Goal: Task Accomplishment & Management: Complete application form

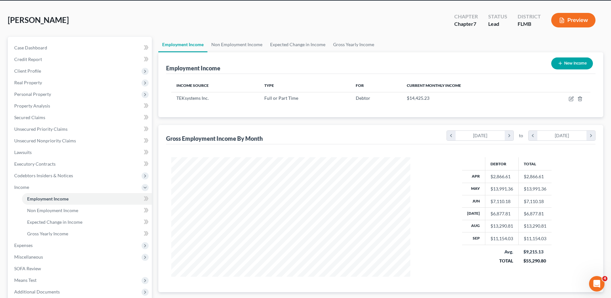
scroll to position [120, 252]
click at [47, 99] on span "Personal Property" at bounding box center [80, 95] width 143 height 12
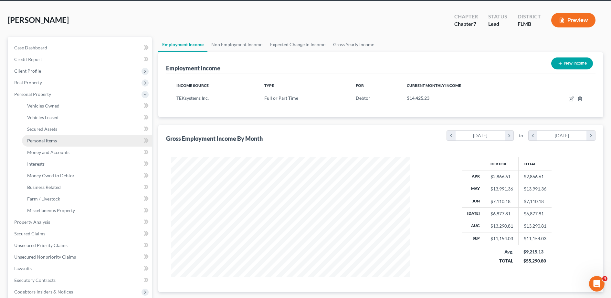
click at [56, 138] on span "Personal Items" at bounding box center [42, 140] width 30 height 5
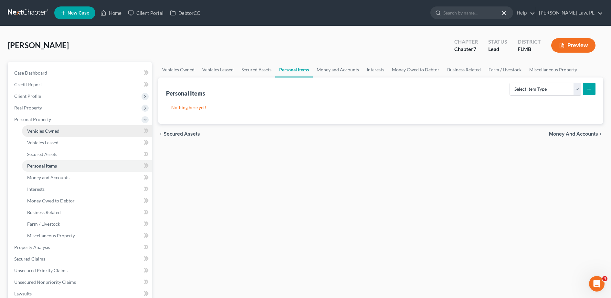
click at [58, 136] on link "Vehicles Owned" at bounding box center [87, 131] width 130 height 12
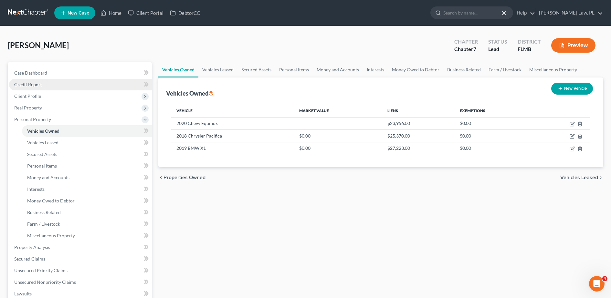
click at [74, 79] on link "Credit Report" at bounding box center [80, 85] width 143 height 12
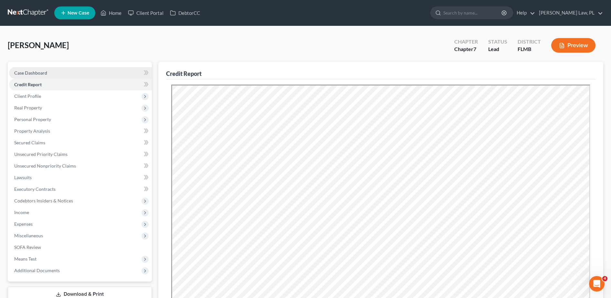
click at [77, 77] on link "Case Dashboard" at bounding box center [80, 73] width 143 height 12
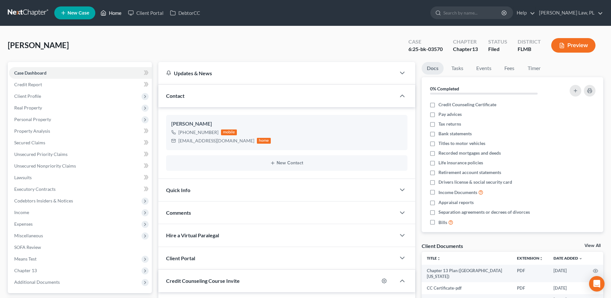
click at [121, 12] on link "Home" at bounding box center [110, 13] width 27 height 12
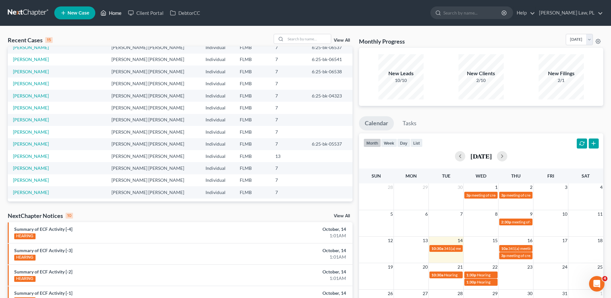
scroll to position [44, 0]
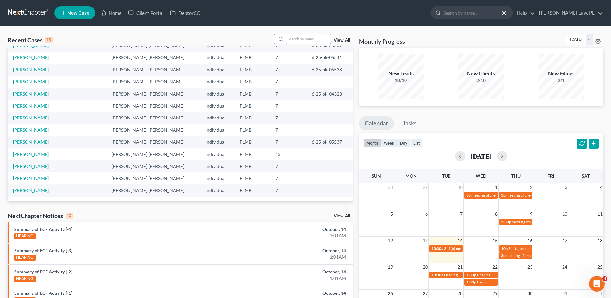
click at [307, 34] on input "search" at bounding box center [308, 38] width 45 height 9
type input "evelyn"
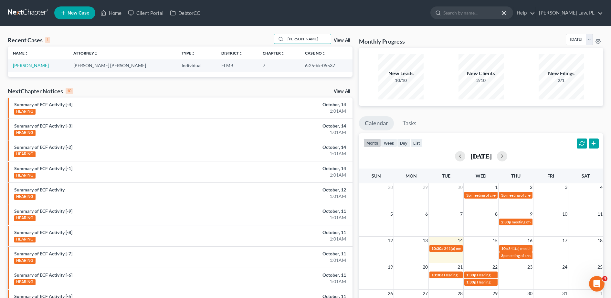
click at [25, 69] on td "Serrano, Evelyn" at bounding box center [38, 65] width 60 height 12
click at [21, 65] on link "Serrano, Evelyn" at bounding box center [31, 65] width 36 height 5
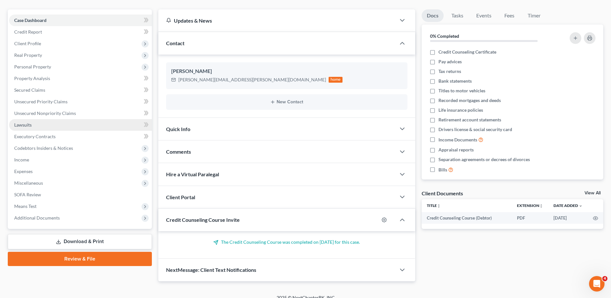
click at [47, 123] on link "Lawsuits" at bounding box center [80, 125] width 143 height 12
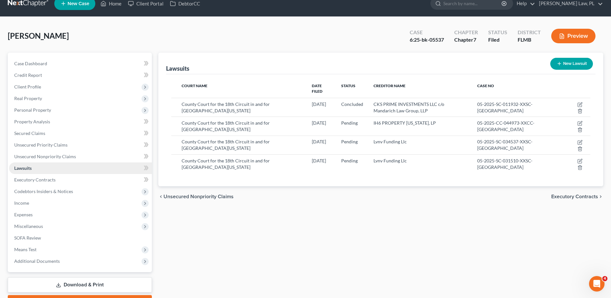
scroll to position [10, 0]
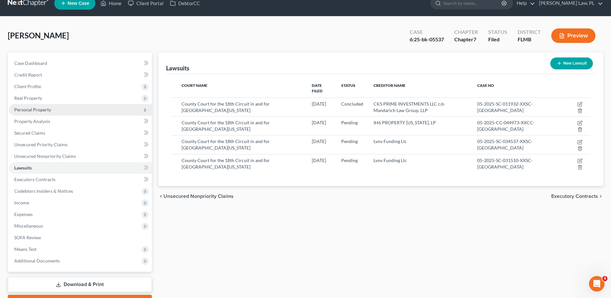
click at [43, 113] on span "Personal Property" at bounding box center [80, 110] width 143 height 12
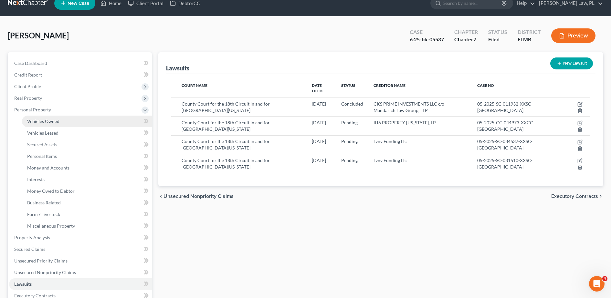
click at [53, 117] on link "Vehicles Owned" at bounding box center [87, 122] width 130 height 12
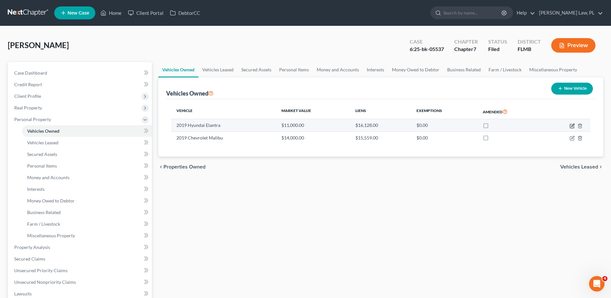
click at [573, 126] on icon "button" at bounding box center [572, 125] width 3 height 3
select select "0"
select select "7"
select select "1"
select select "3"
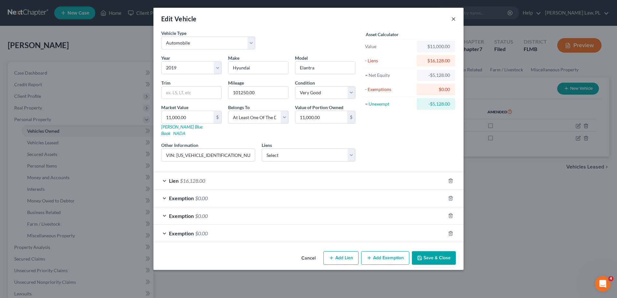
click at [452, 20] on button "×" at bounding box center [453, 19] width 5 height 8
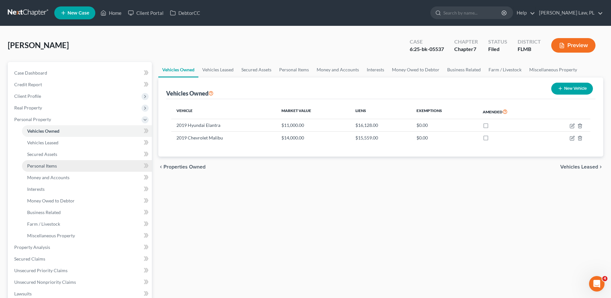
scroll to position [44, 0]
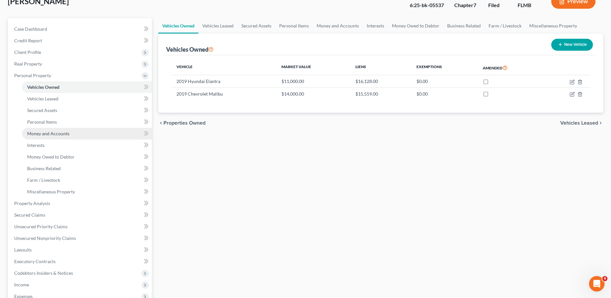
click at [62, 134] on span "Money and Accounts" at bounding box center [48, 133] width 42 height 5
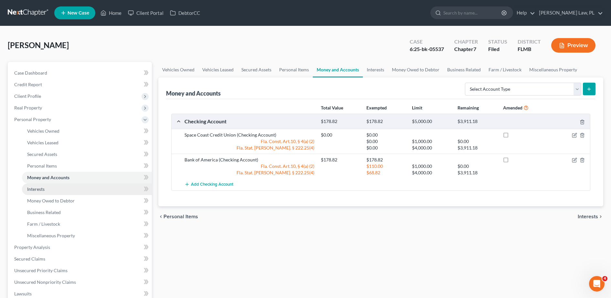
click at [52, 188] on link "Interests" at bounding box center [87, 190] width 130 height 12
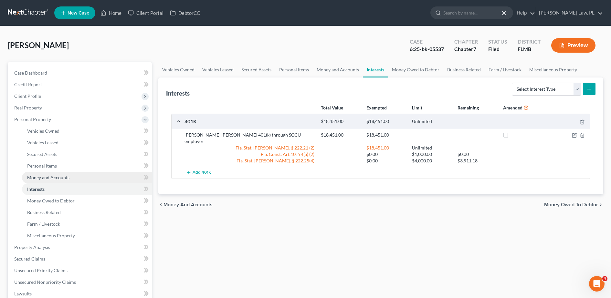
click at [53, 179] on span "Money and Accounts" at bounding box center [48, 177] width 42 height 5
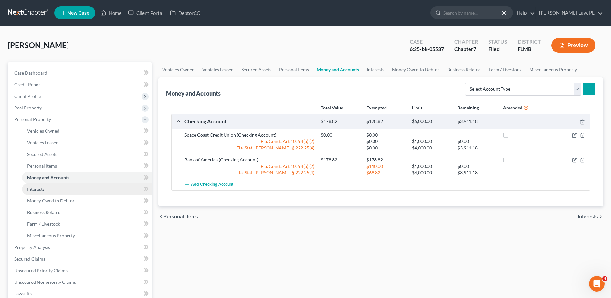
click at [56, 185] on link "Interests" at bounding box center [87, 190] width 130 height 12
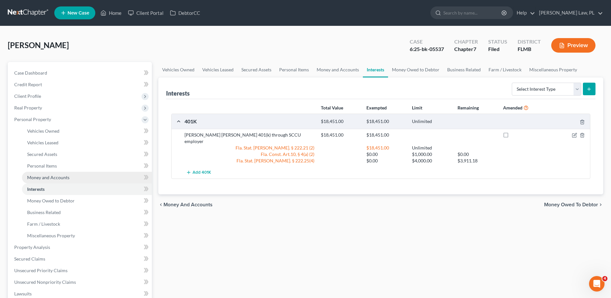
click at [44, 176] on span "Money and Accounts" at bounding box center [48, 177] width 42 height 5
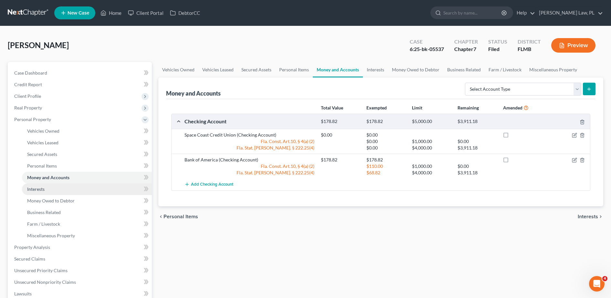
click at [50, 188] on link "Interests" at bounding box center [87, 190] width 130 height 12
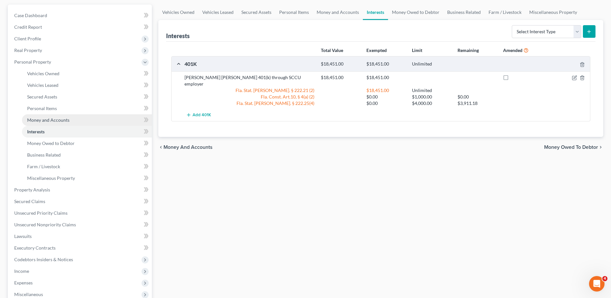
scroll to position [90, 0]
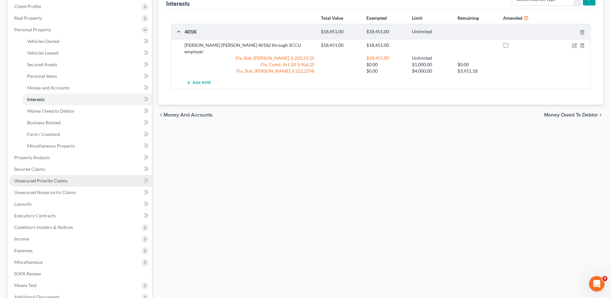
click at [60, 178] on span "Unsecured Priority Claims" at bounding box center [40, 180] width 53 height 5
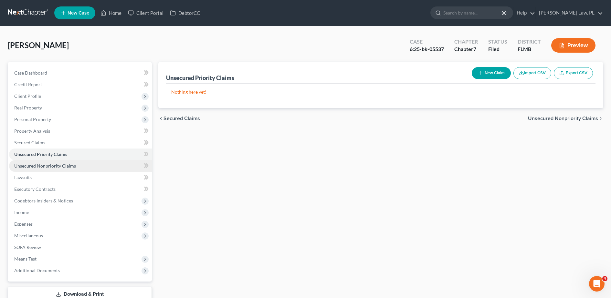
click at [65, 166] on span "Unsecured Nonpriority Claims" at bounding box center [45, 165] width 62 height 5
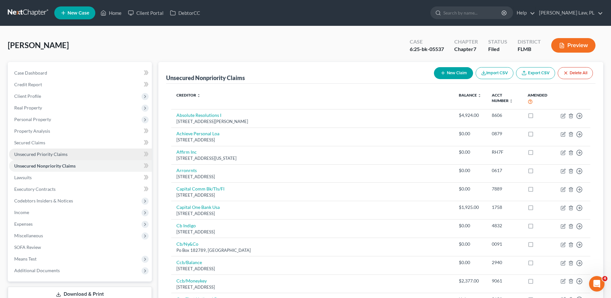
click at [65, 152] on span "Unsecured Priority Claims" at bounding box center [40, 154] width 53 height 5
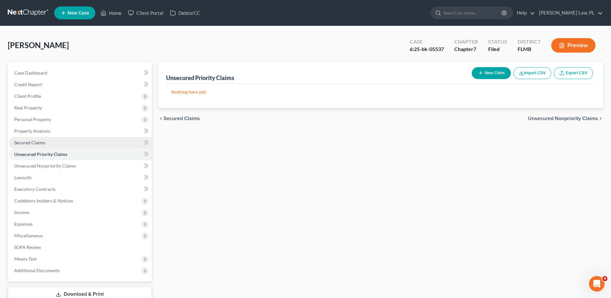
click at [62, 142] on link "Secured Claims" at bounding box center [80, 143] width 143 height 12
